Goal: Task Accomplishment & Management: Use online tool/utility

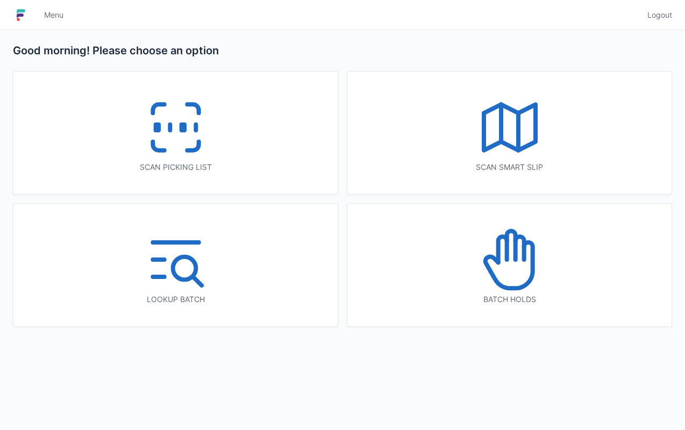
click at [181, 135] on icon at bounding box center [175, 127] width 69 height 69
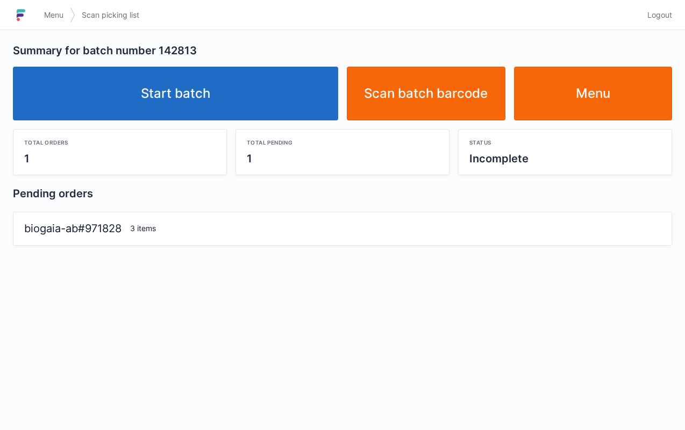
click at [241, 107] on link "Start batch" at bounding box center [175, 94] width 325 height 54
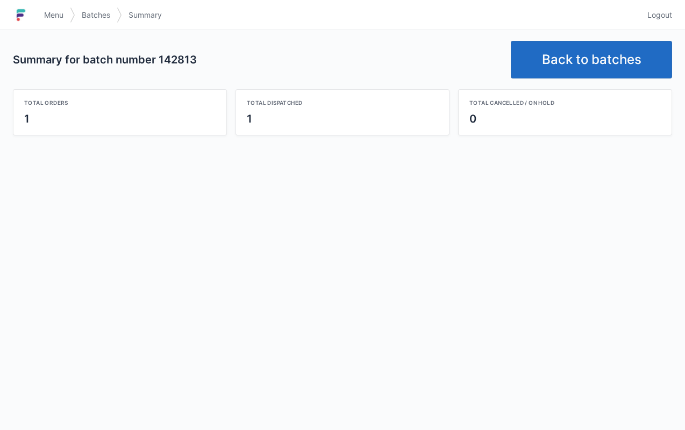
click at [599, 48] on link "Back to batches" at bounding box center [590, 60] width 161 height 38
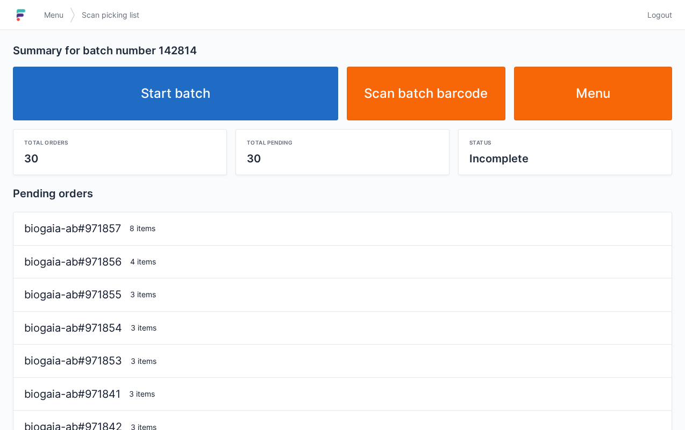
click at [236, 133] on div "Total pending 30" at bounding box center [342, 151] width 213 height 45
click at [199, 103] on link "Start batch" at bounding box center [175, 94] width 325 height 54
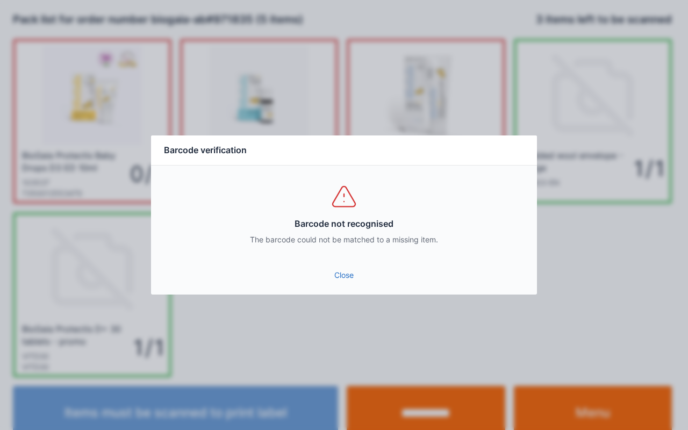
click at [340, 275] on link "Close" at bounding box center [344, 274] width 369 height 19
